Goal: Communication & Community: Answer question/provide support

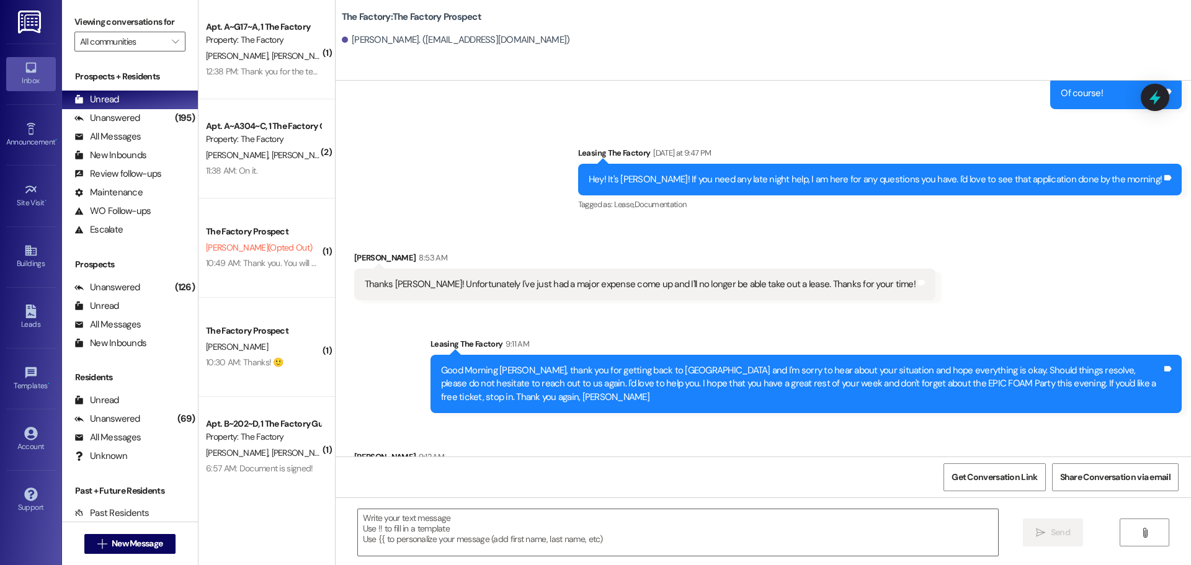
click at [284, 243] on div "[PERSON_NAME] (Opted Out)" at bounding box center [263, 248] width 117 height 16
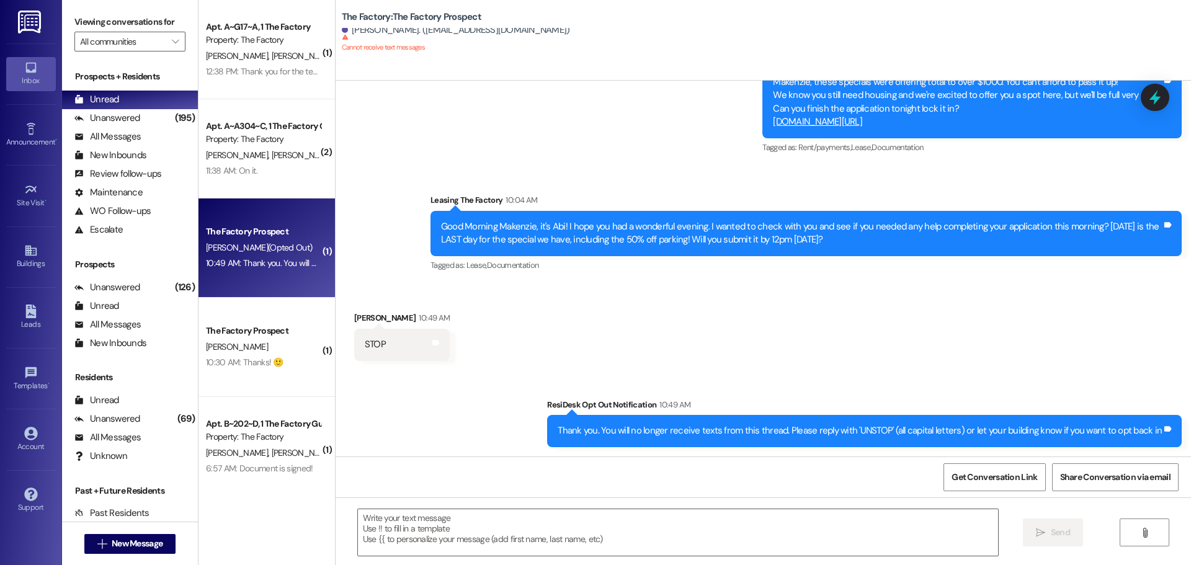
scroll to position [432, 0]
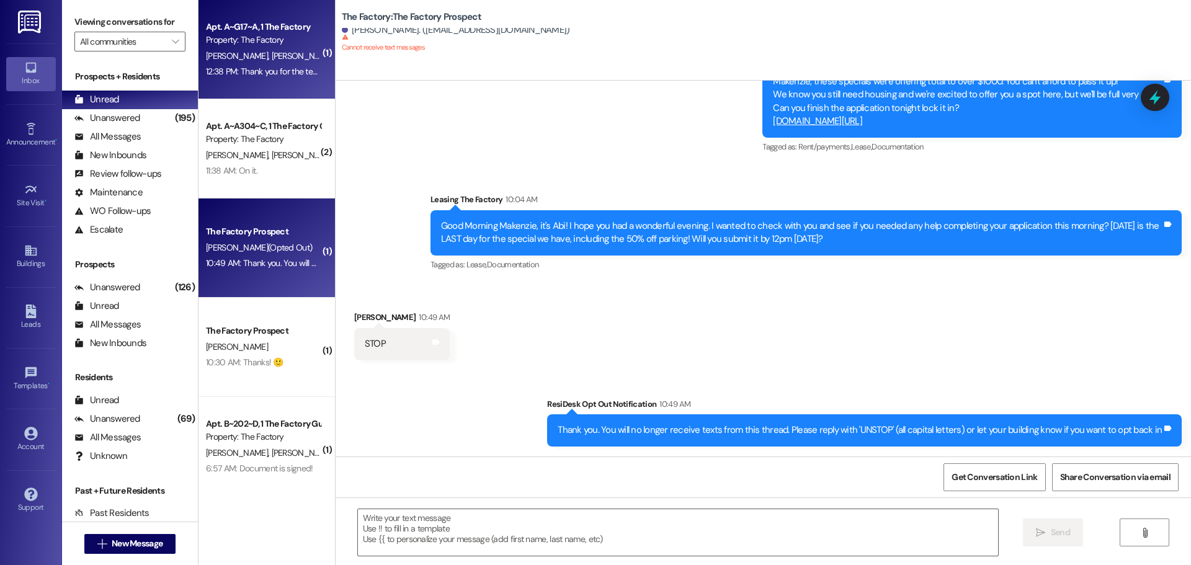
click at [285, 79] on div "12:38 PM: Thank you for the text! We have both signed 12:38 PM: Thank you for t…" at bounding box center [263, 72] width 117 height 16
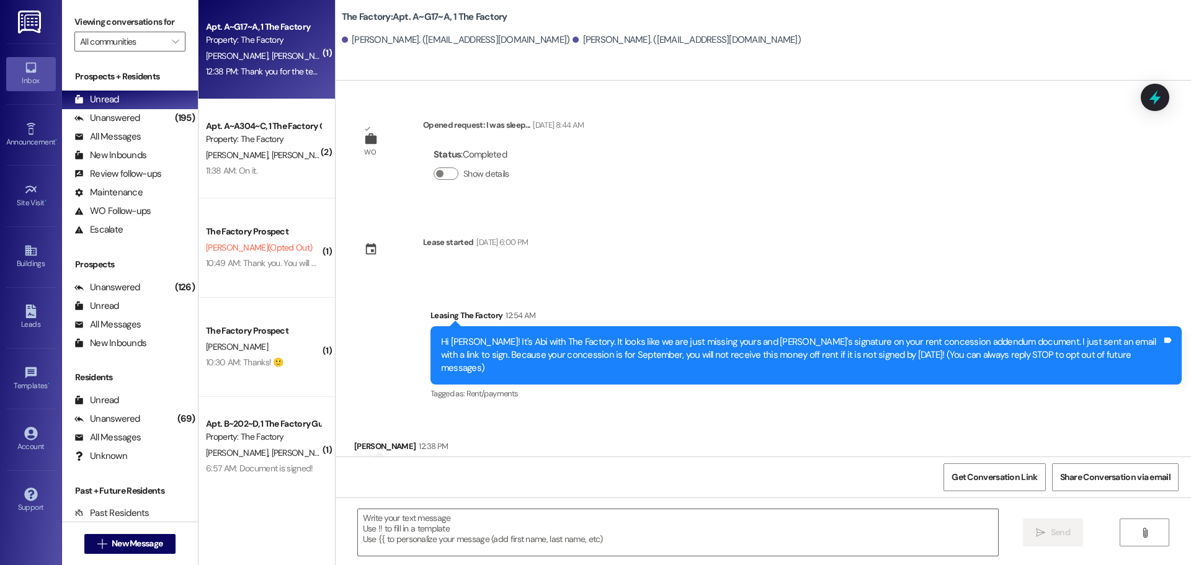
scroll to position [47, 0]
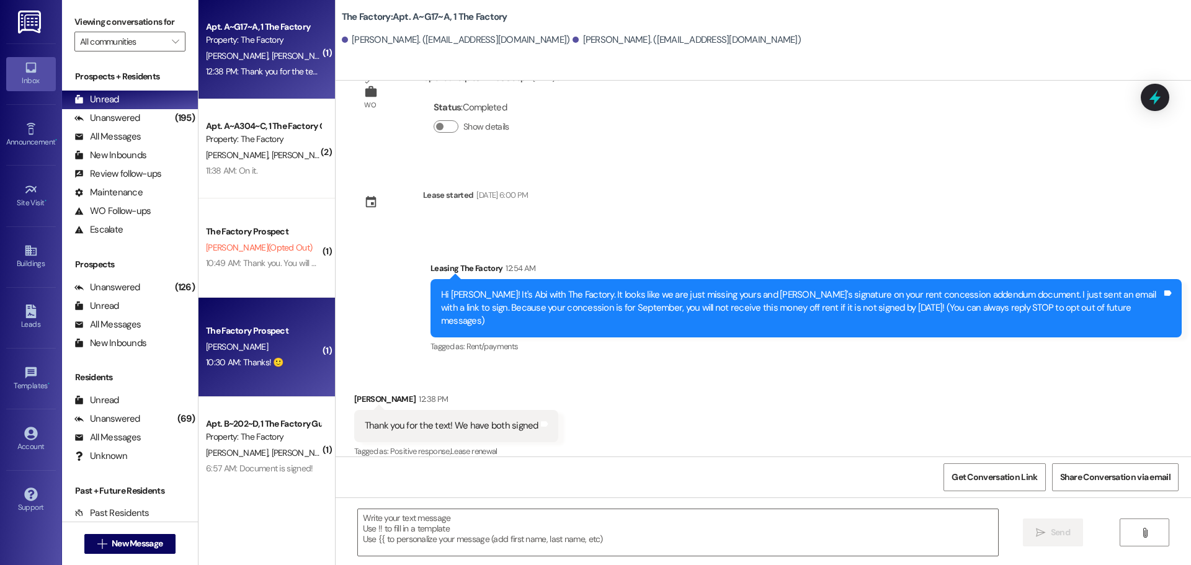
click at [287, 352] on div "[PERSON_NAME]" at bounding box center [263, 347] width 117 height 16
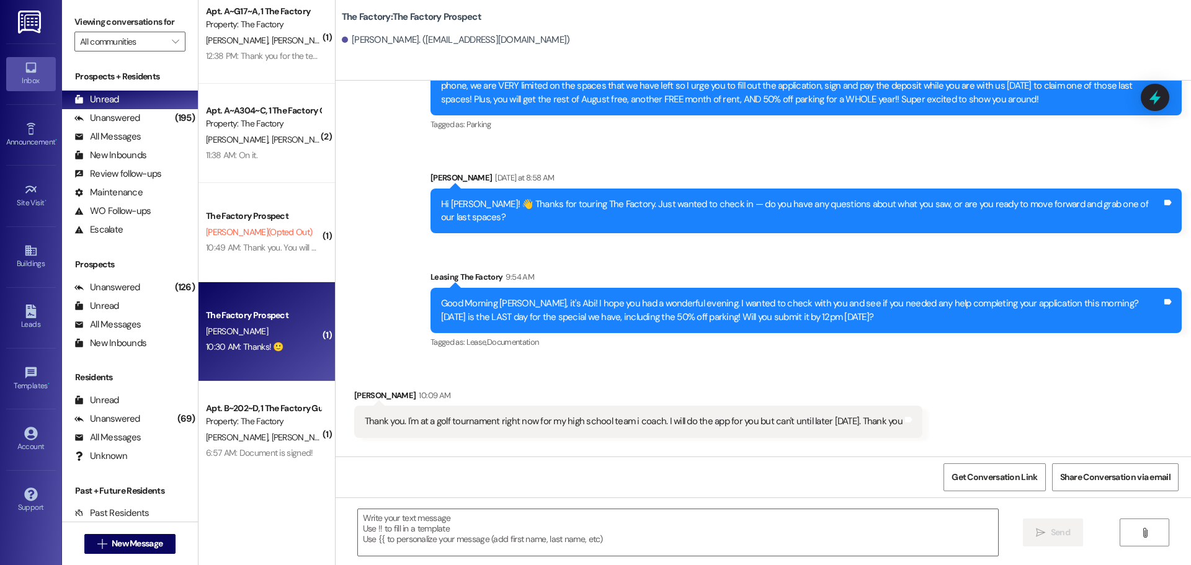
scroll to position [19, 0]
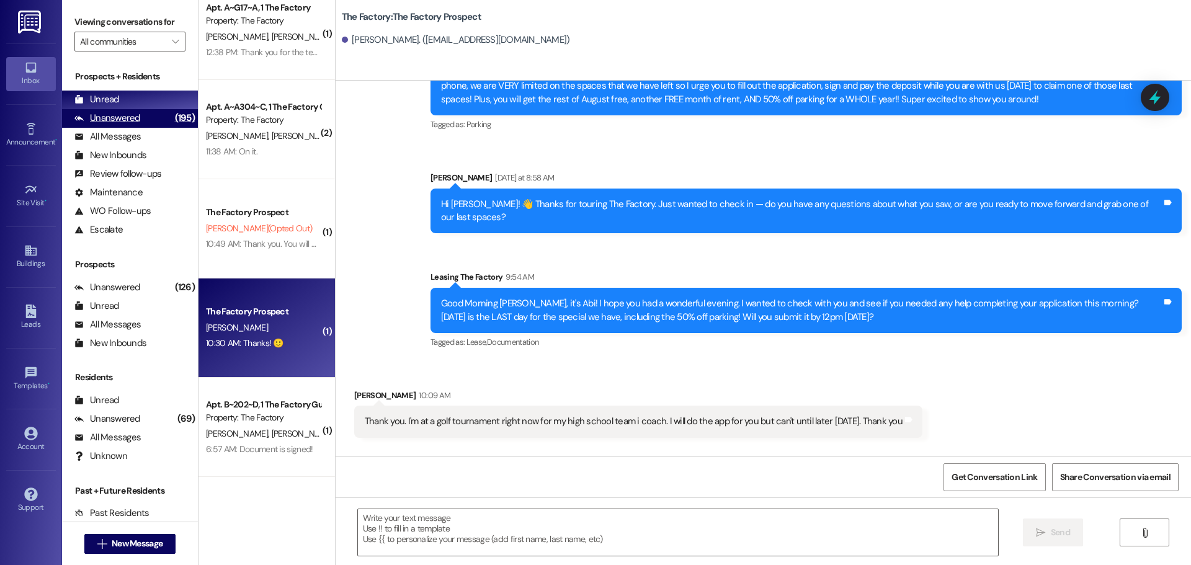
click at [138, 115] on div "Unanswered (195)" at bounding box center [130, 118] width 136 height 19
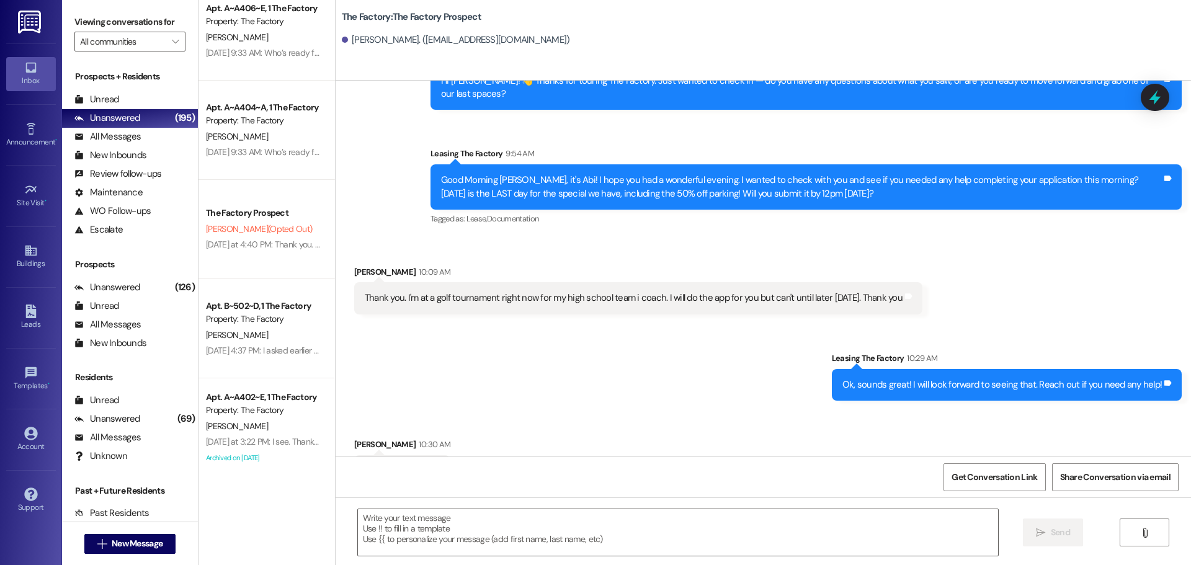
scroll to position [4487, 0]
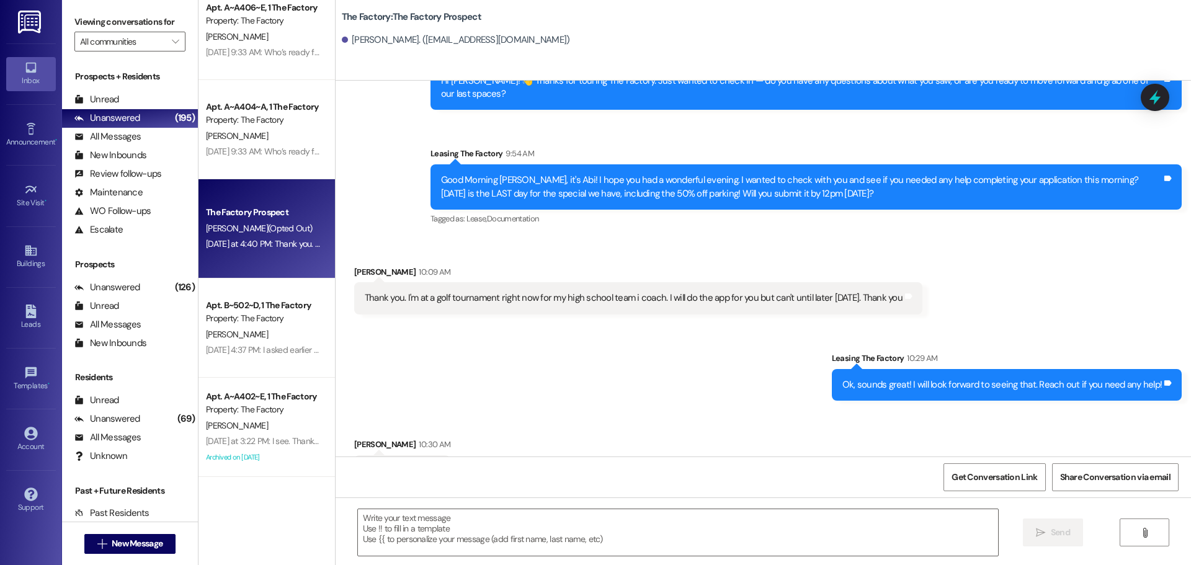
click at [297, 212] on div "The Factory Prospect" at bounding box center [263, 212] width 115 height 13
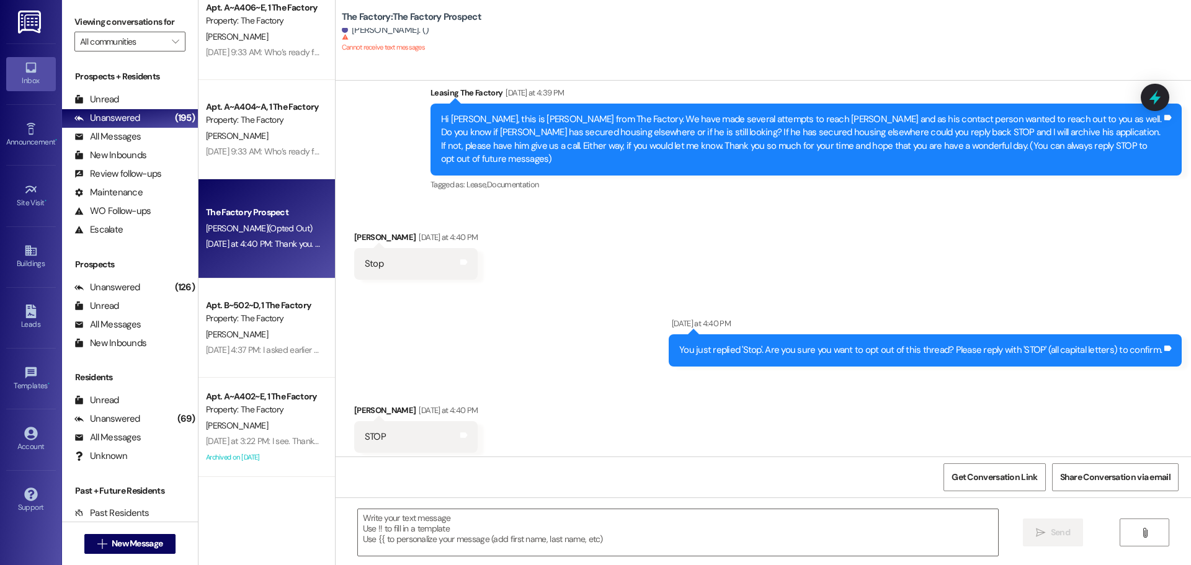
scroll to position [25, 0]
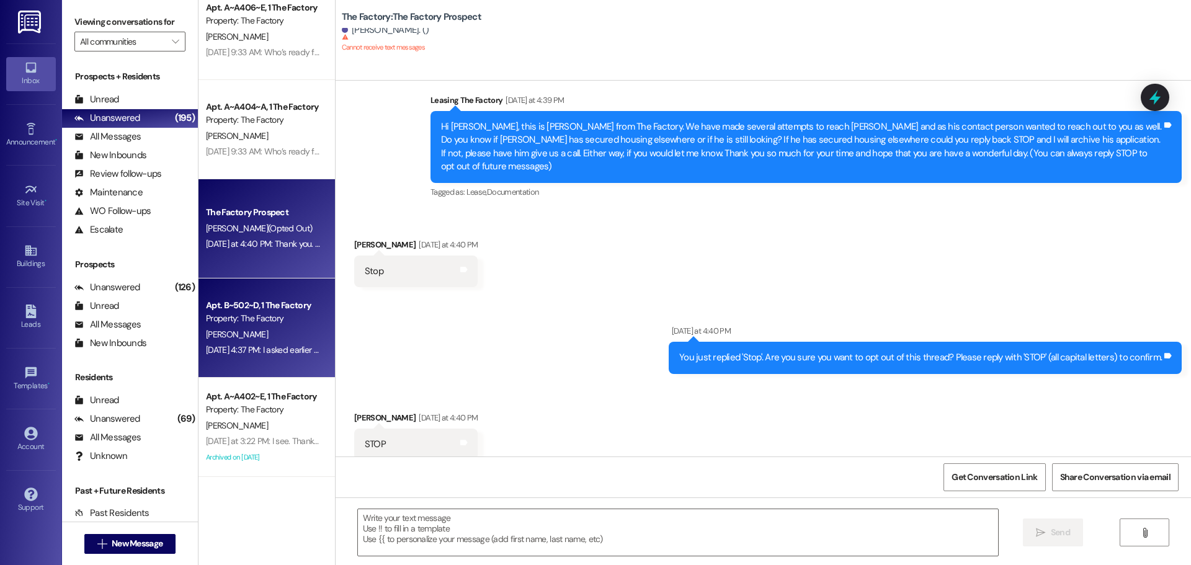
click at [279, 338] on div "[PERSON_NAME]" at bounding box center [263, 335] width 117 height 16
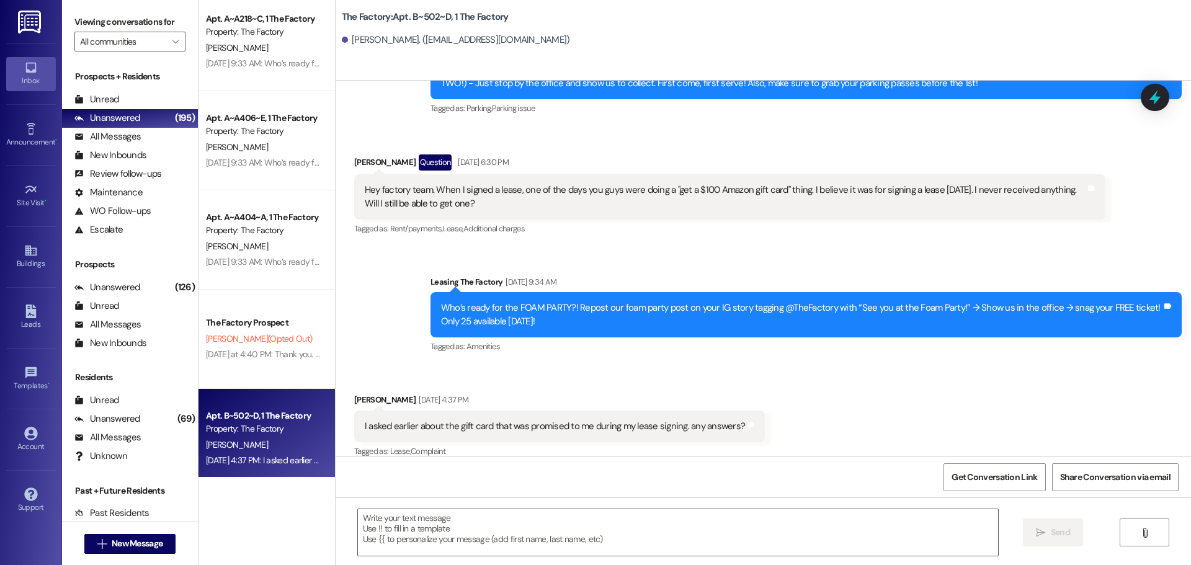
scroll to position [4363, 0]
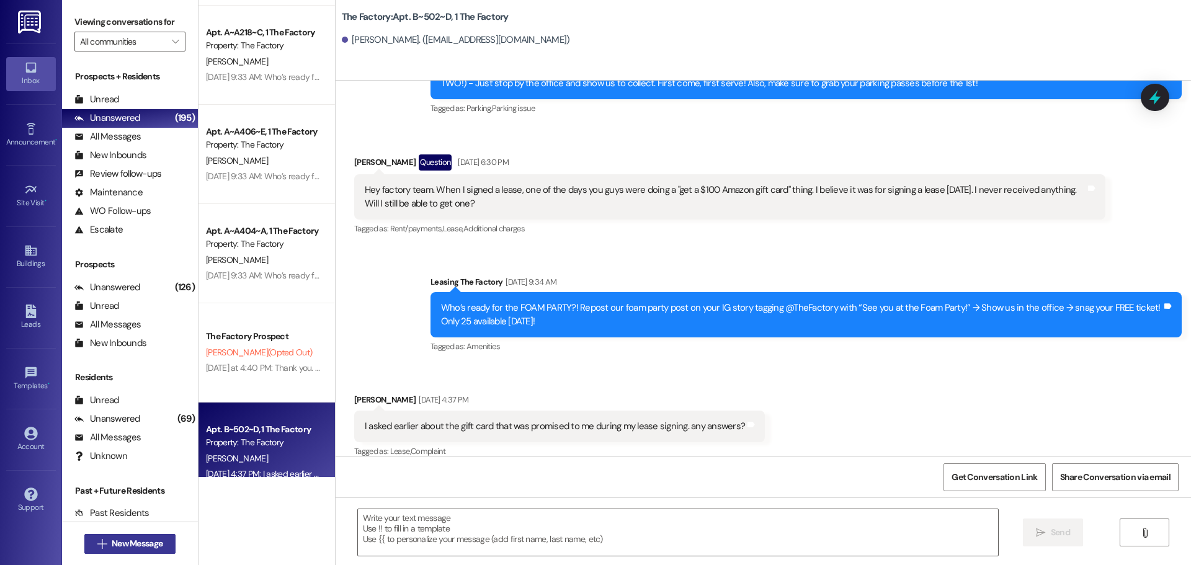
click at [135, 542] on span "New Message" at bounding box center [137, 543] width 51 height 13
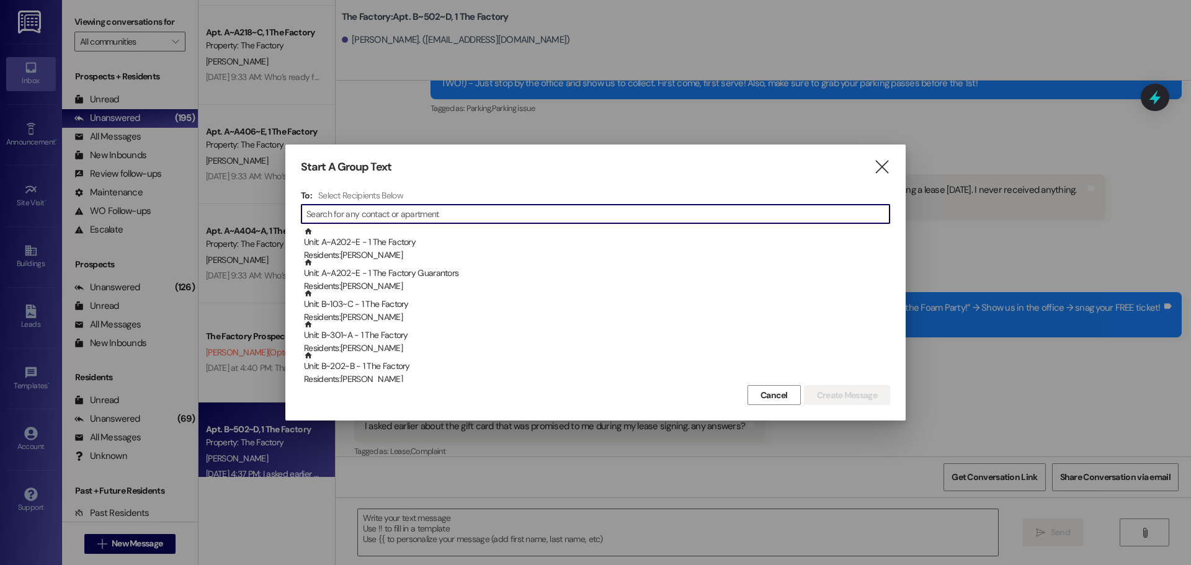
click at [355, 217] on input at bounding box center [598, 213] width 583 height 17
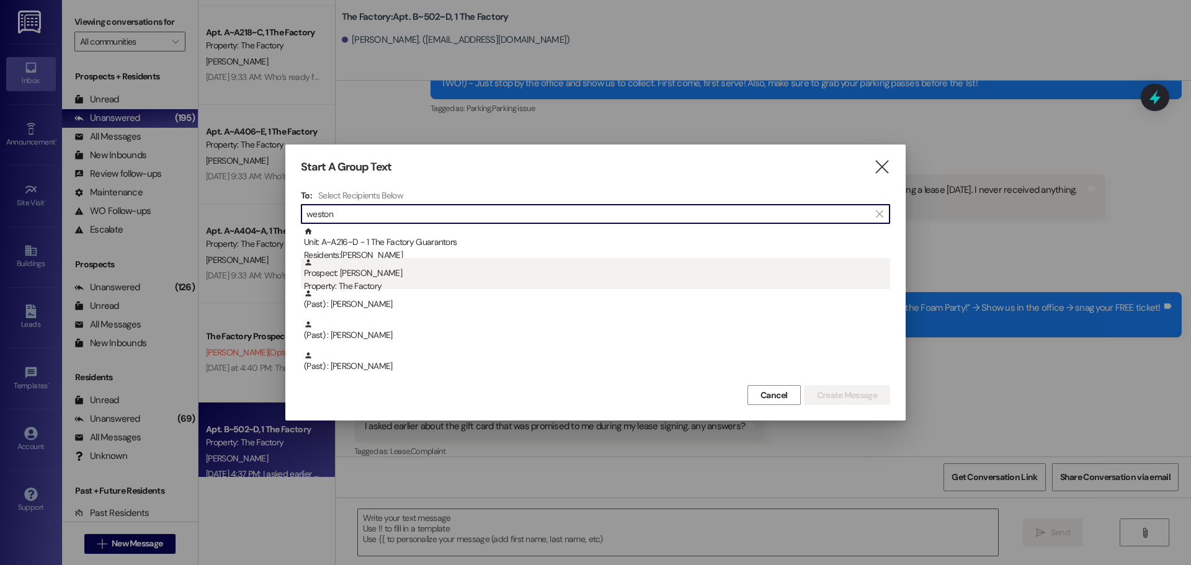
type input "weston"
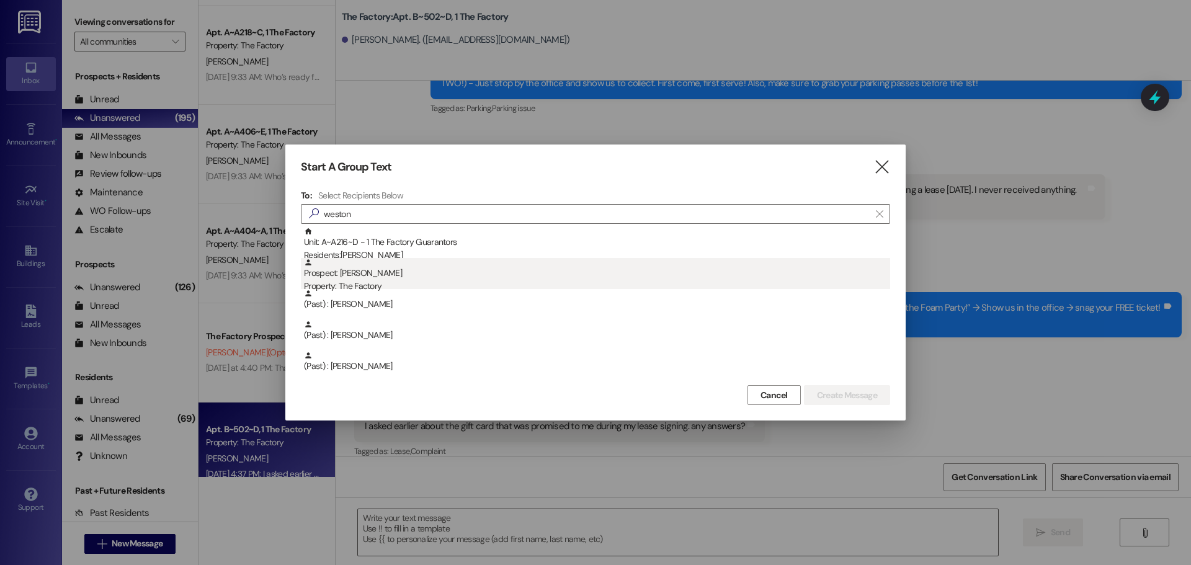
click at [367, 284] on div "Property: The Factory" at bounding box center [597, 286] width 586 height 13
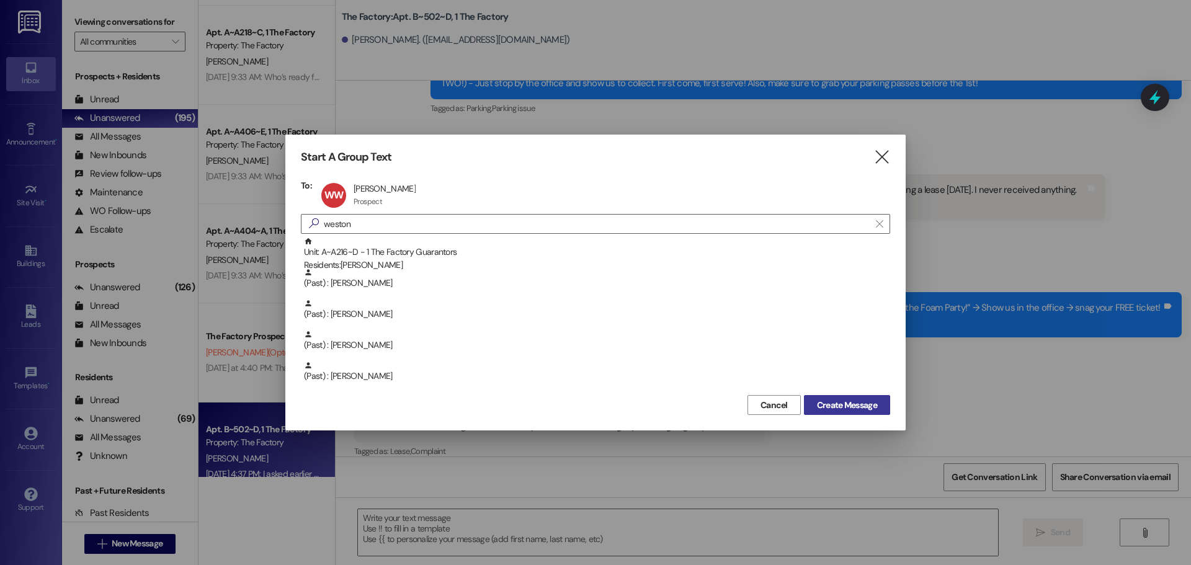
click at [846, 401] on span "Create Message" at bounding box center [847, 405] width 60 height 13
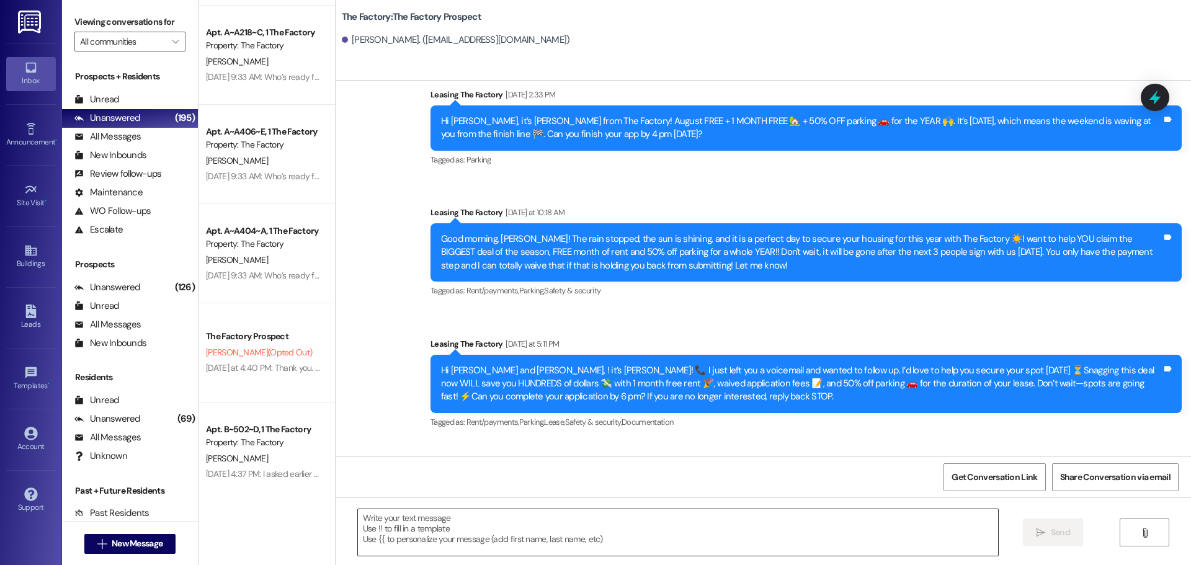
scroll to position [5758, 0]
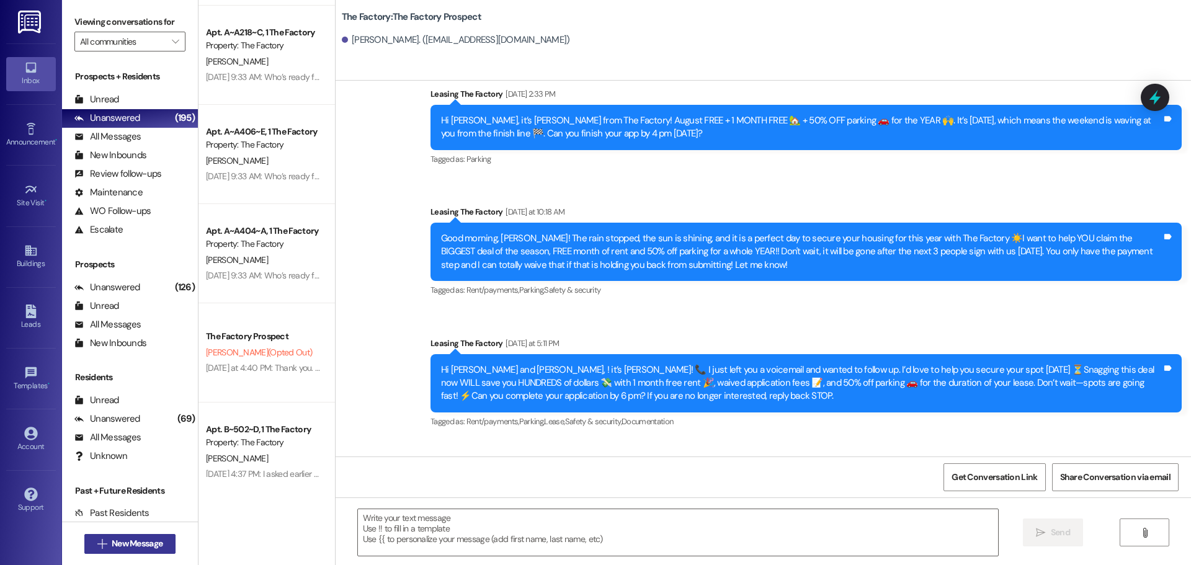
click at [124, 540] on span "New Message" at bounding box center [137, 543] width 51 height 13
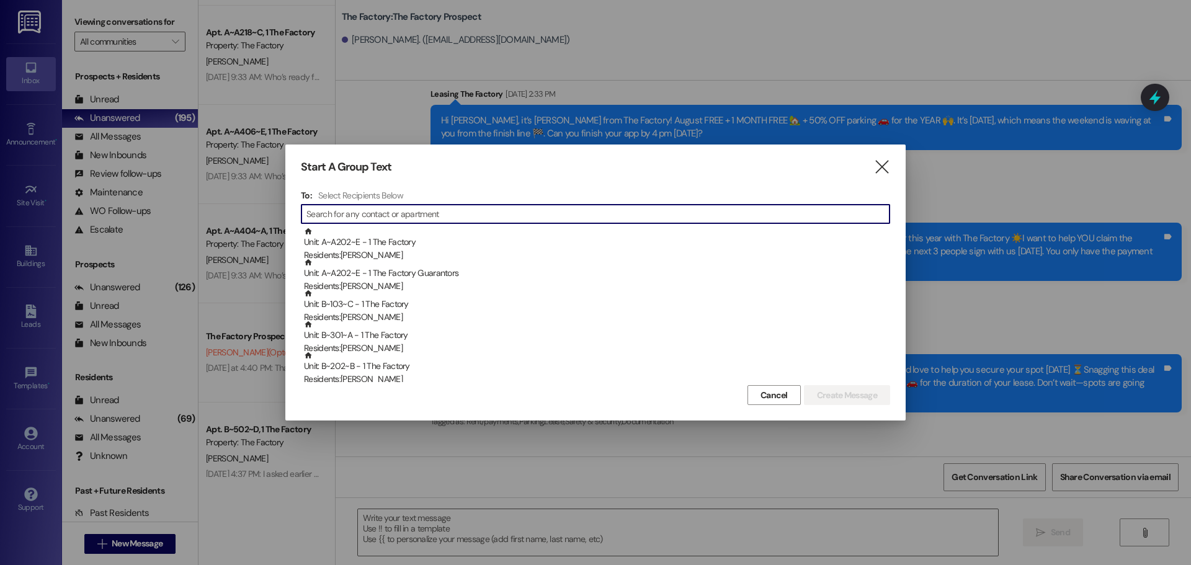
click at [344, 212] on input at bounding box center [598, 213] width 583 height 17
type input "s"
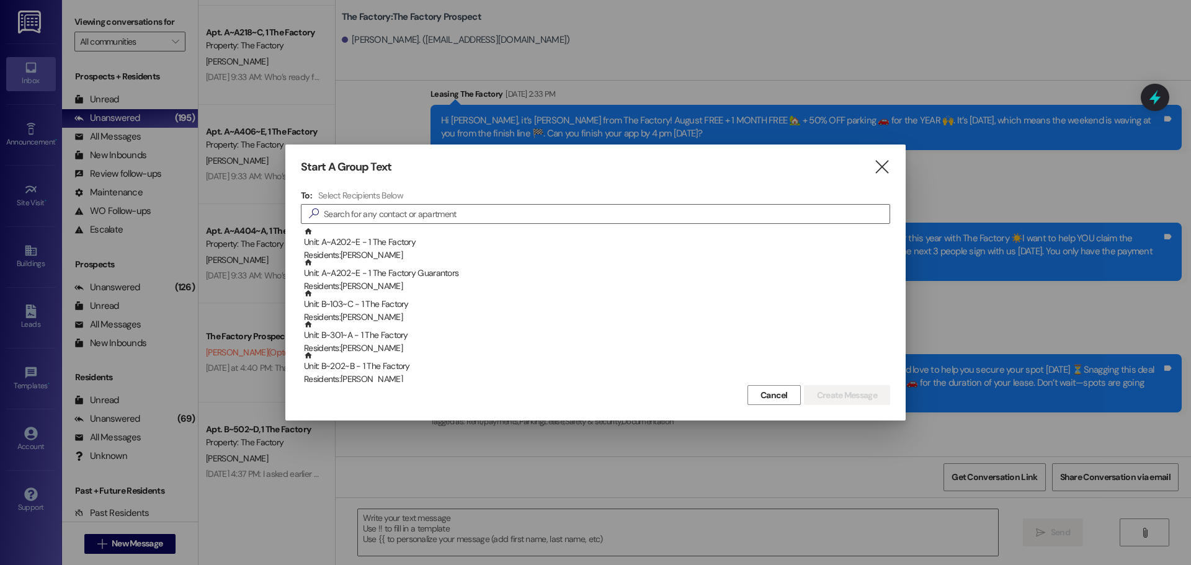
click at [33, 312] on div at bounding box center [595, 282] width 1191 height 565
click at [349, 217] on input at bounding box center [607, 213] width 566 height 17
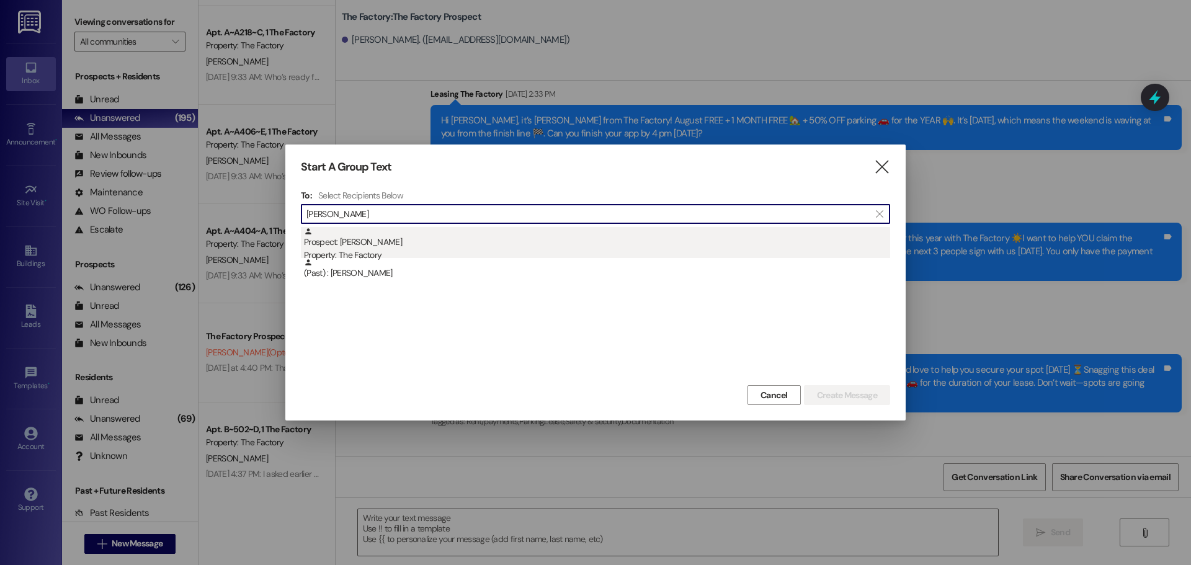
type input "[PERSON_NAME]"
click at [348, 238] on div "Prospect: [PERSON_NAME] Property: The Factory" at bounding box center [597, 244] width 586 height 35
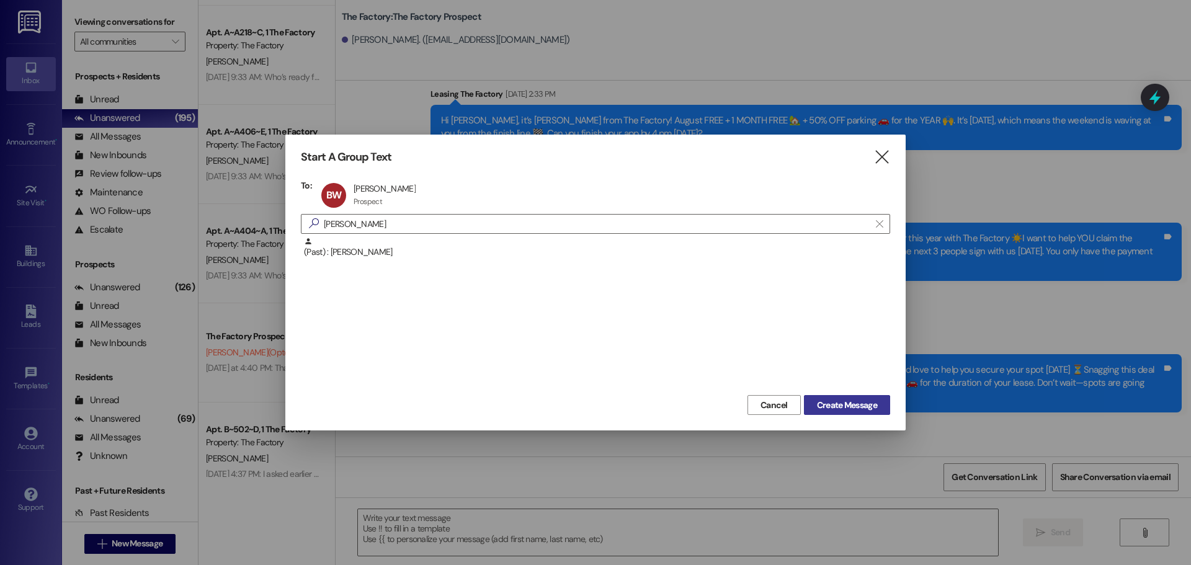
click at [862, 408] on span "Create Message" at bounding box center [847, 405] width 60 height 13
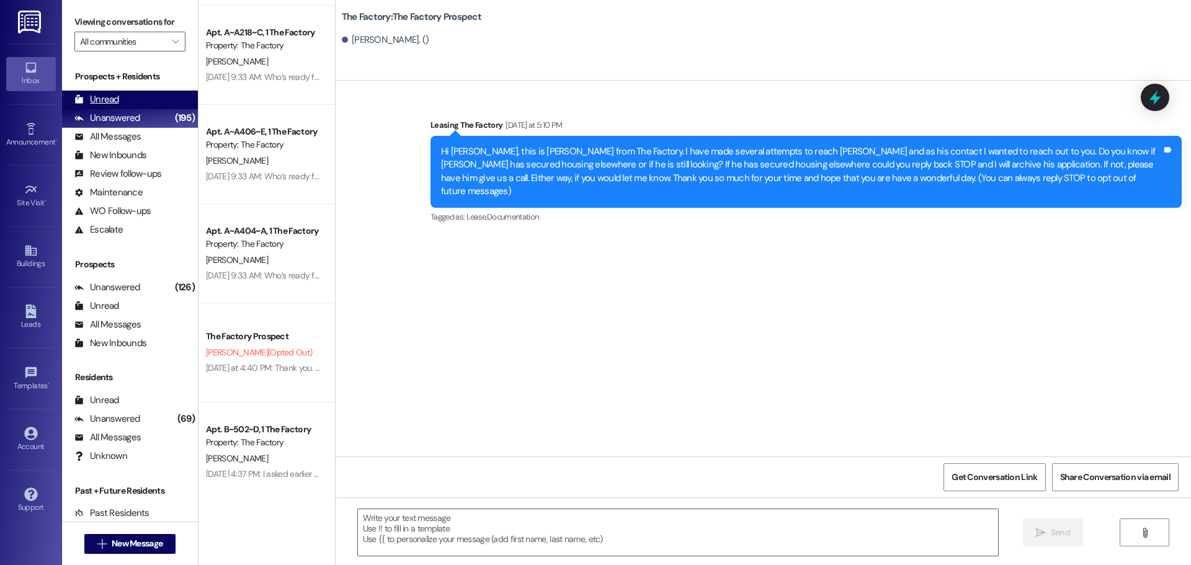
click at [119, 97] on div "Unread (0)" at bounding box center [130, 100] width 136 height 19
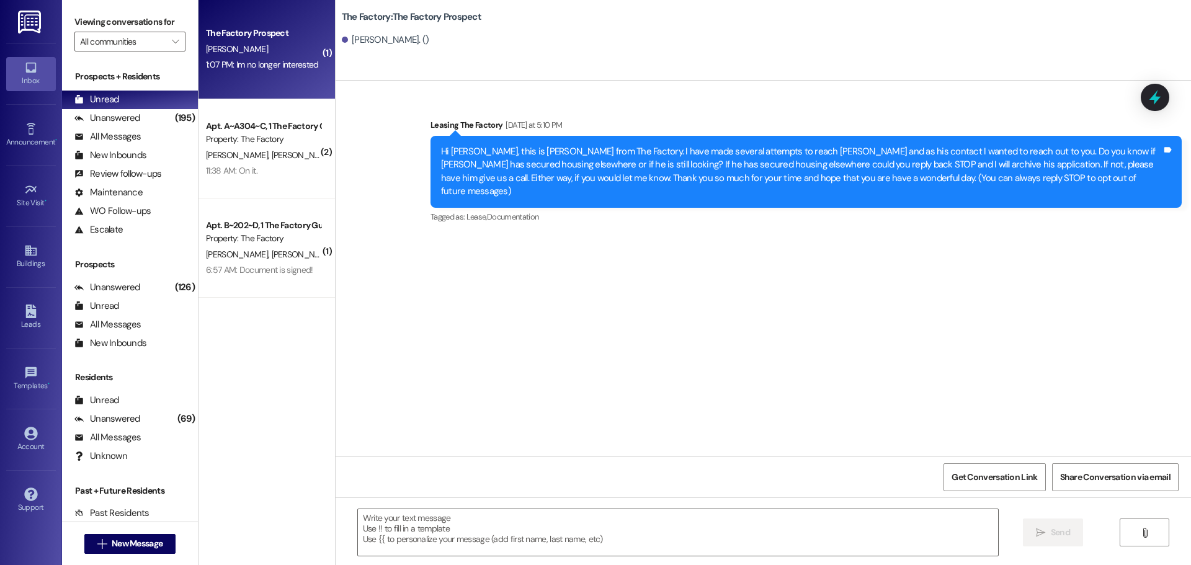
click at [271, 72] on div "1:07 PM: Im no longer interested 1:07 PM: Im no longer interested" at bounding box center [263, 65] width 117 height 16
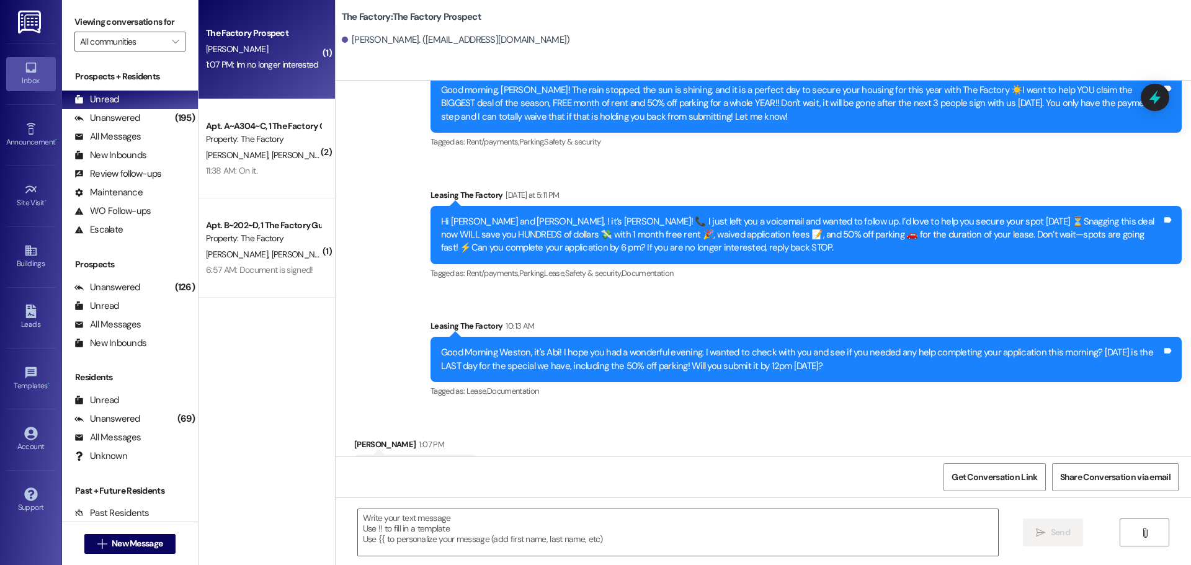
scroll to position [5907, 0]
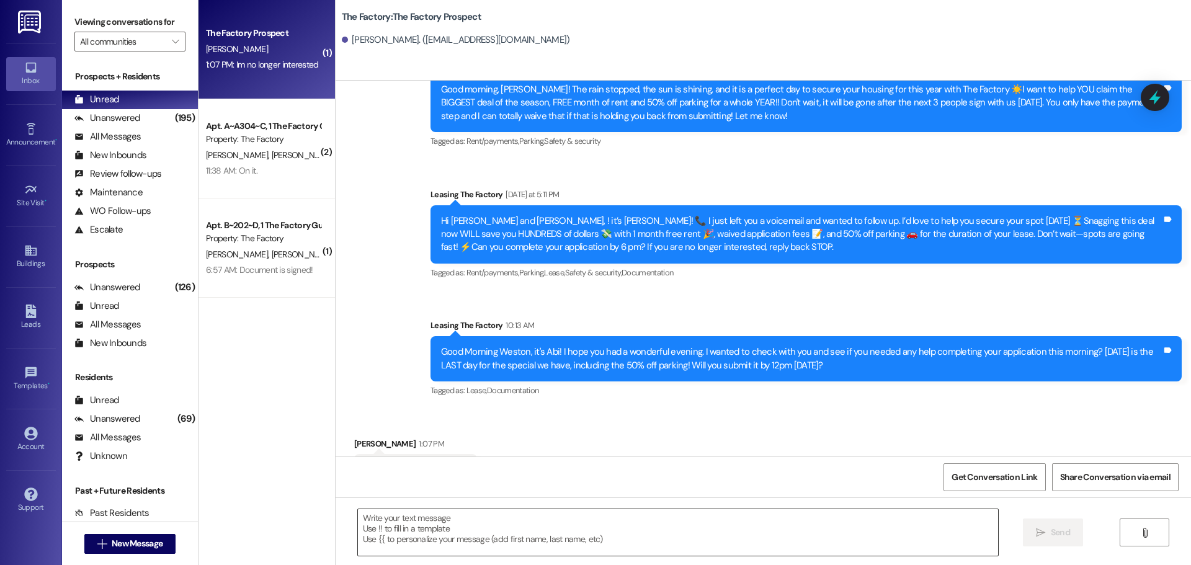
click at [432, 530] on textarea at bounding box center [678, 532] width 640 height 47
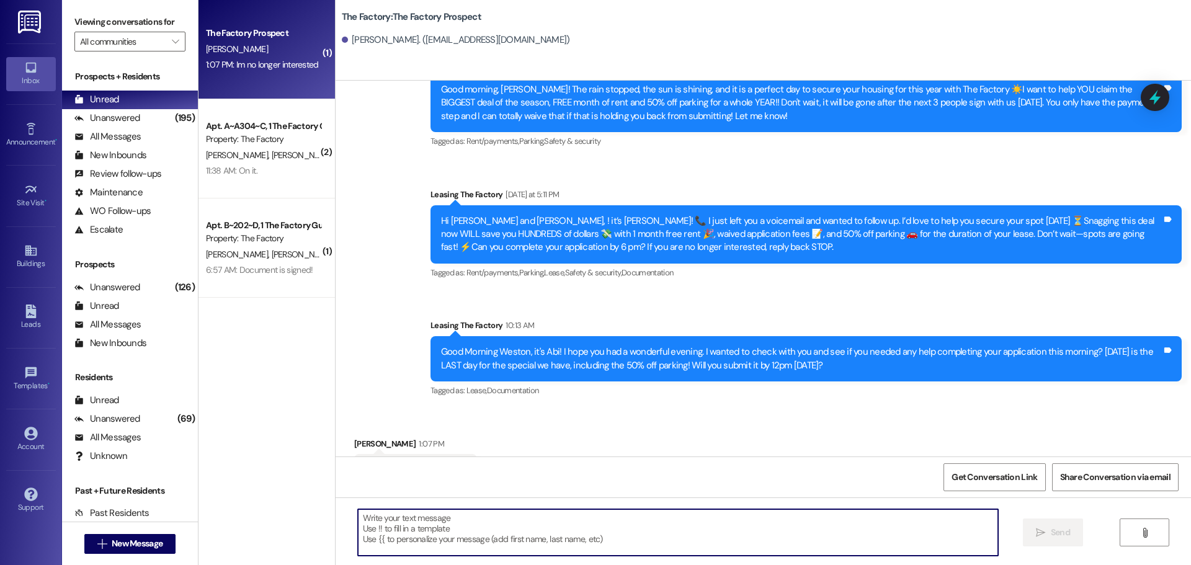
click at [393, 532] on textarea at bounding box center [678, 532] width 640 height 47
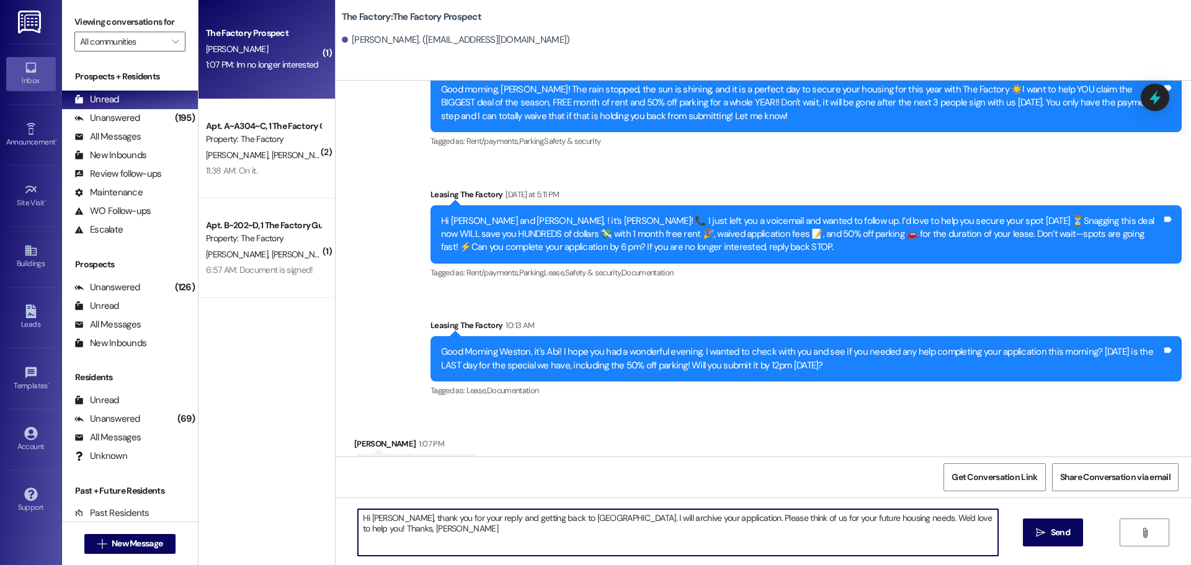
drag, startPoint x: 353, startPoint y: 521, endPoint x: 984, endPoint y: 515, distance: 630.5
click at [984, 515] on textarea "Hi [PERSON_NAME], thank you for your reply and getting back to [GEOGRAPHIC_DATA…" at bounding box center [678, 532] width 640 height 47
type textarea "Hi [PERSON_NAME], thank you for your reply and getting back to [GEOGRAPHIC_DATA…"
click at [1064, 537] on span "Send" at bounding box center [1060, 532] width 19 height 13
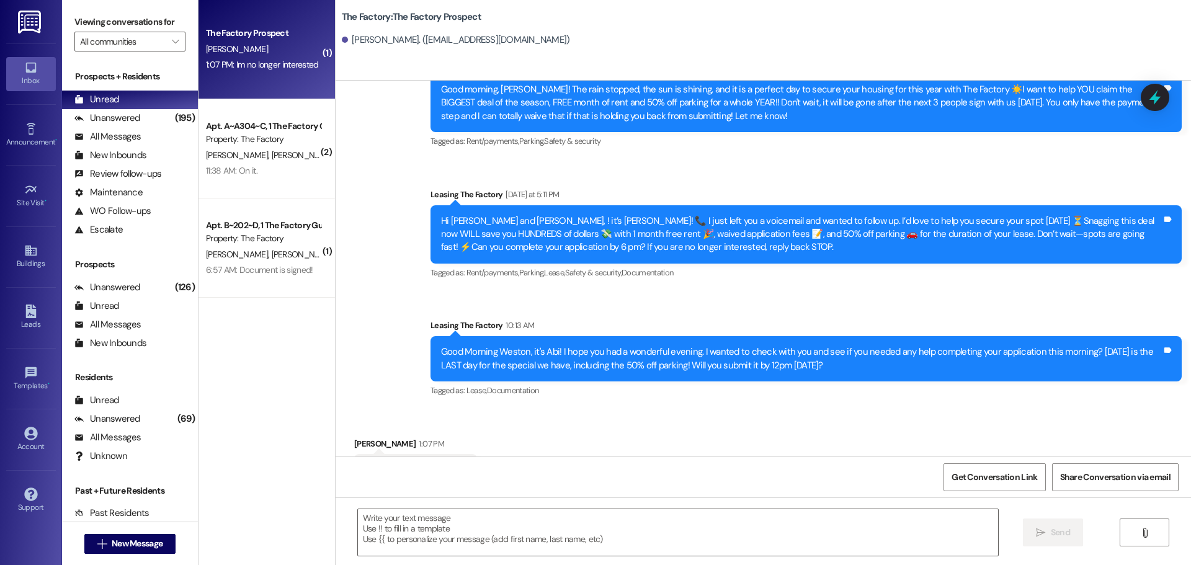
scroll to position [5907, 0]
